Goal: Information Seeking & Learning: Understand process/instructions

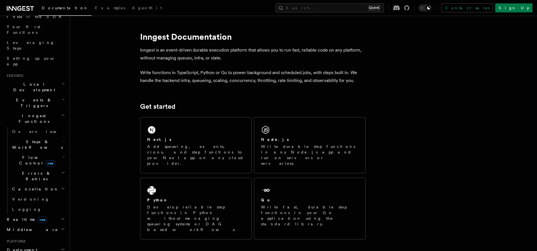
scroll to position [88, 0]
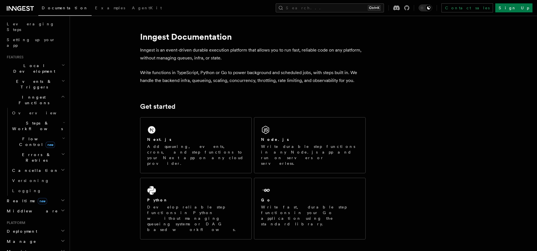
click at [32, 226] on h2 "Deployment" at bounding box center [36, 231] width 62 height 10
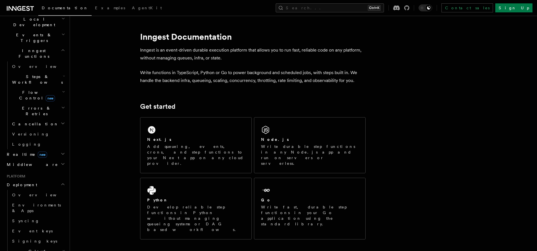
scroll to position [134, 0]
click at [31, 203] on span "Environments & Apps" at bounding box center [36, 208] width 49 height 10
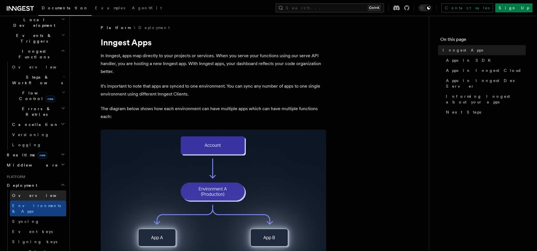
click at [32, 190] on link "Overview" at bounding box center [38, 195] width 56 height 10
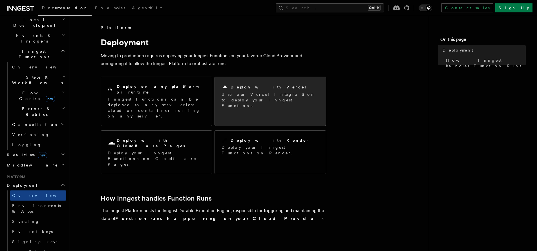
click at [266, 89] on div "Deploy with Vercel" at bounding box center [269, 87] width 97 height 7
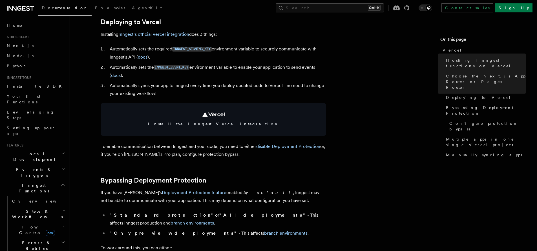
scroll to position [268, 0]
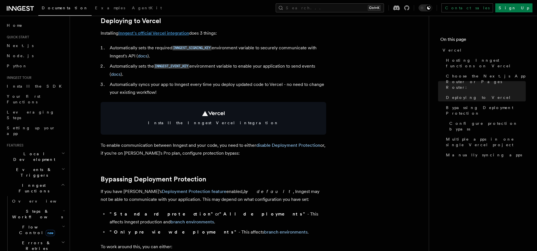
click at [183, 32] on link "Inngest's official Vercel integration" at bounding box center [153, 32] width 71 height 5
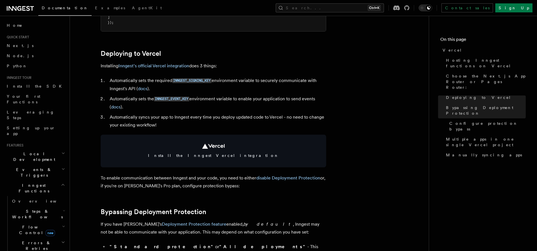
scroll to position [65, 0]
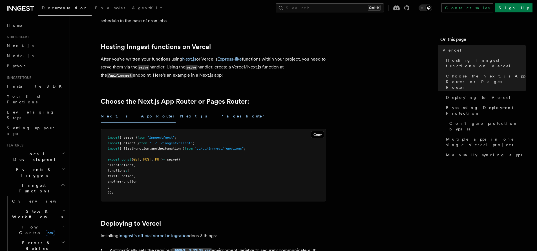
click at [180, 119] on button "Next.js - Pages Router" at bounding box center [222, 116] width 85 height 13
click at [123, 113] on button "Next.js - App Router" at bounding box center [138, 116] width 75 height 13
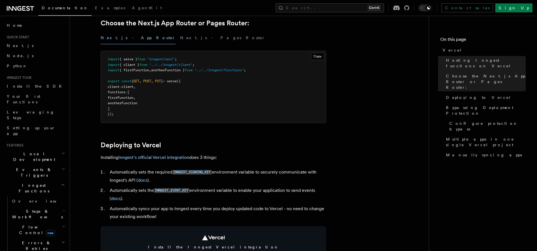
scroll to position [155, 0]
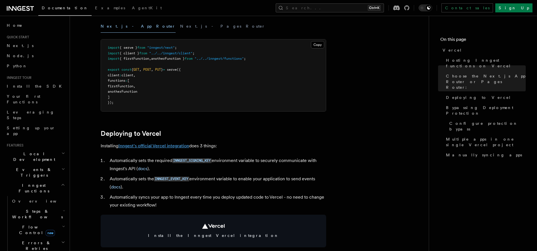
click at [153, 147] on link "Inngest's official Vercel integration" at bounding box center [153, 145] width 71 height 5
